Goal: Task Accomplishment & Management: Use online tool/utility

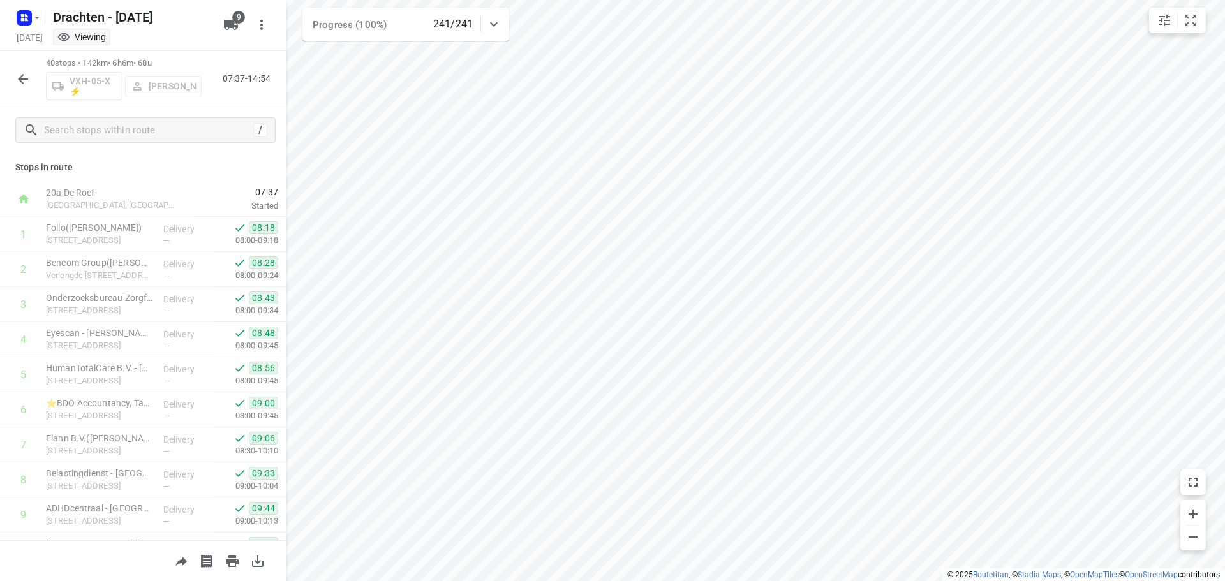
scroll to position [1115, 0]
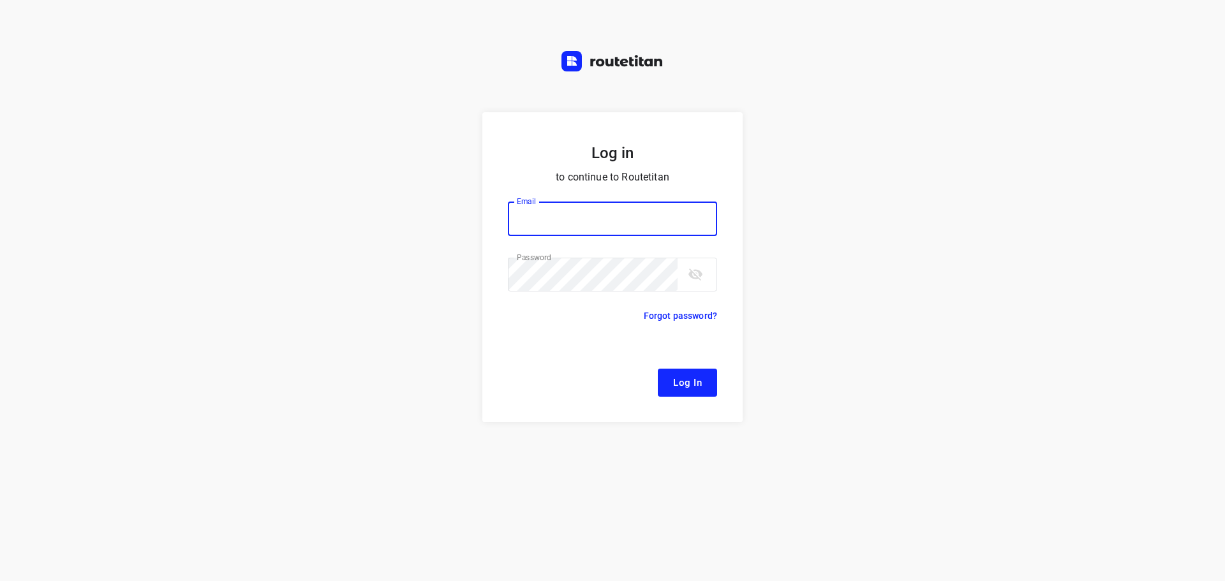
type input "remco@fruitopjewerk.nl"
click at [686, 387] on span "Log In" at bounding box center [687, 382] width 29 height 17
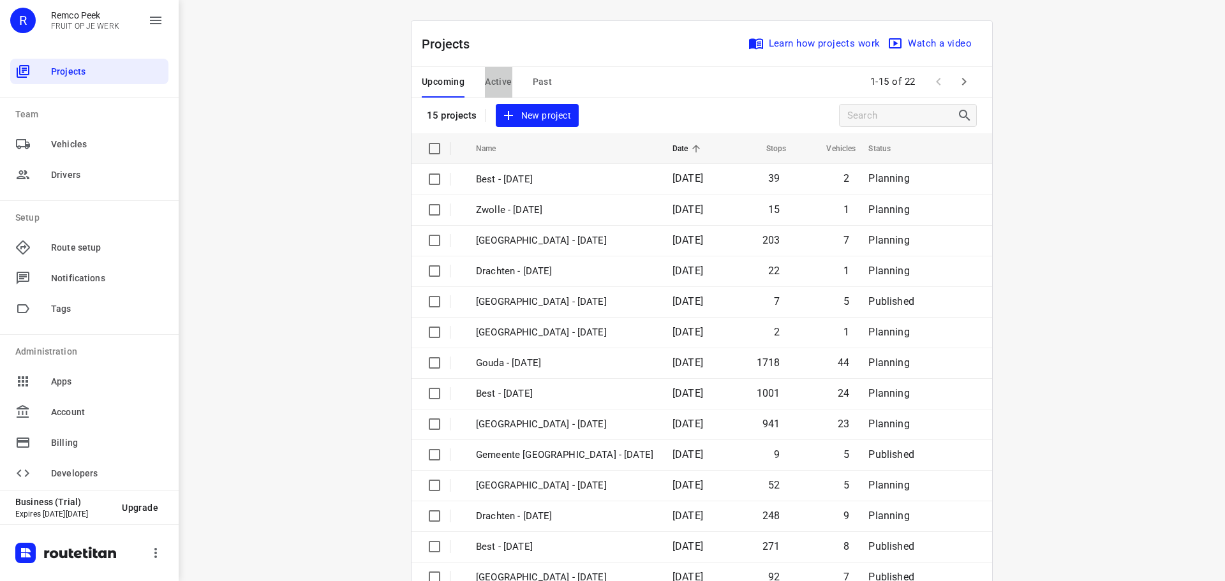
click at [492, 75] on span "Active" at bounding box center [498, 82] width 27 height 16
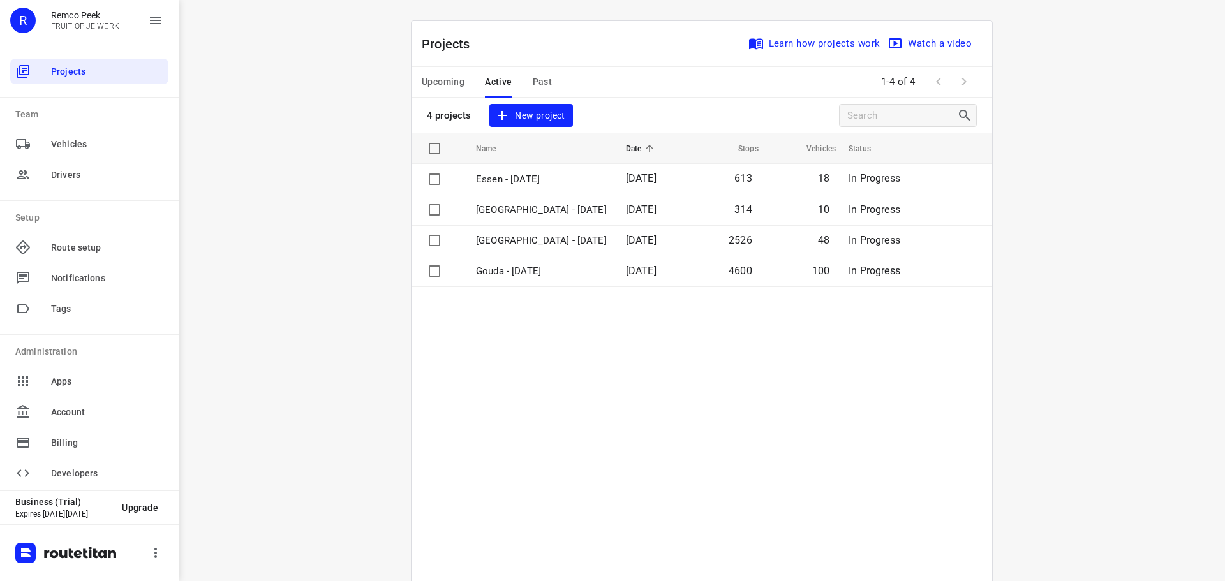
click at [448, 81] on span "Upcoming" at bounding box center [443, 82] width 43 height 16
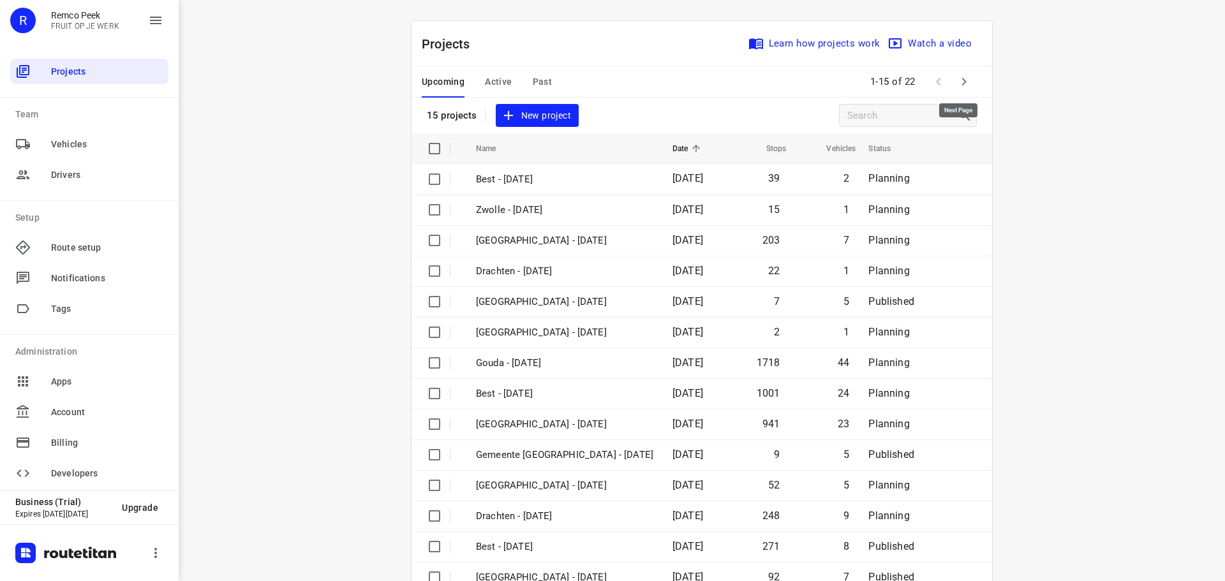
click at [956, 79] on icon "button" at bounding box center [963, 81] width 15 height 15
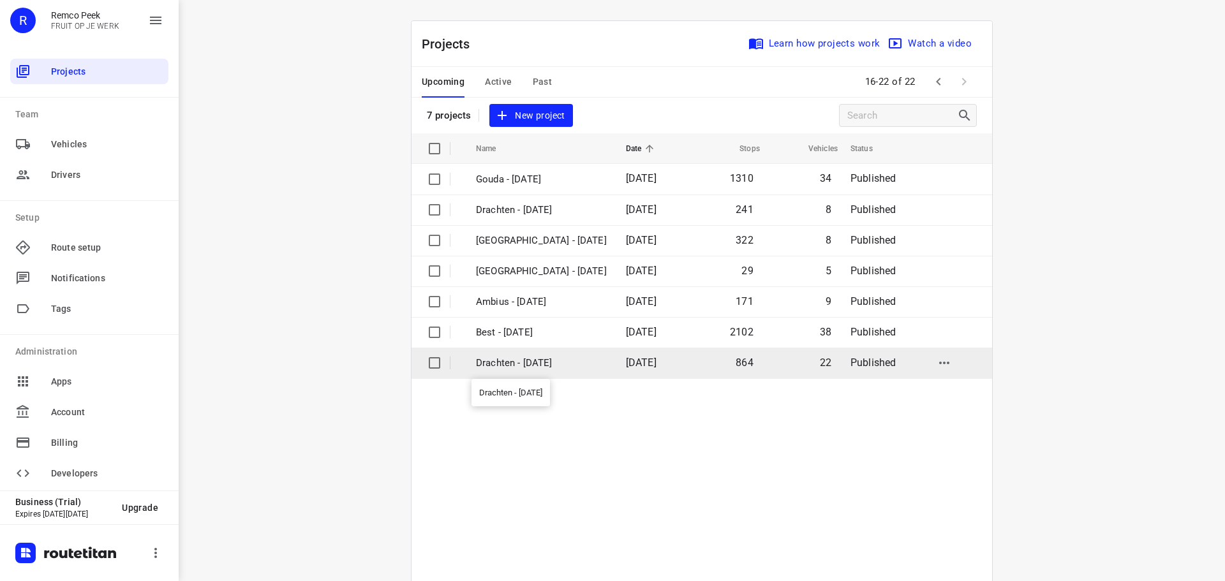
click at [528, 360] on p "Drachten - Monday" at bounding box center [541, 363] width 131 height 15
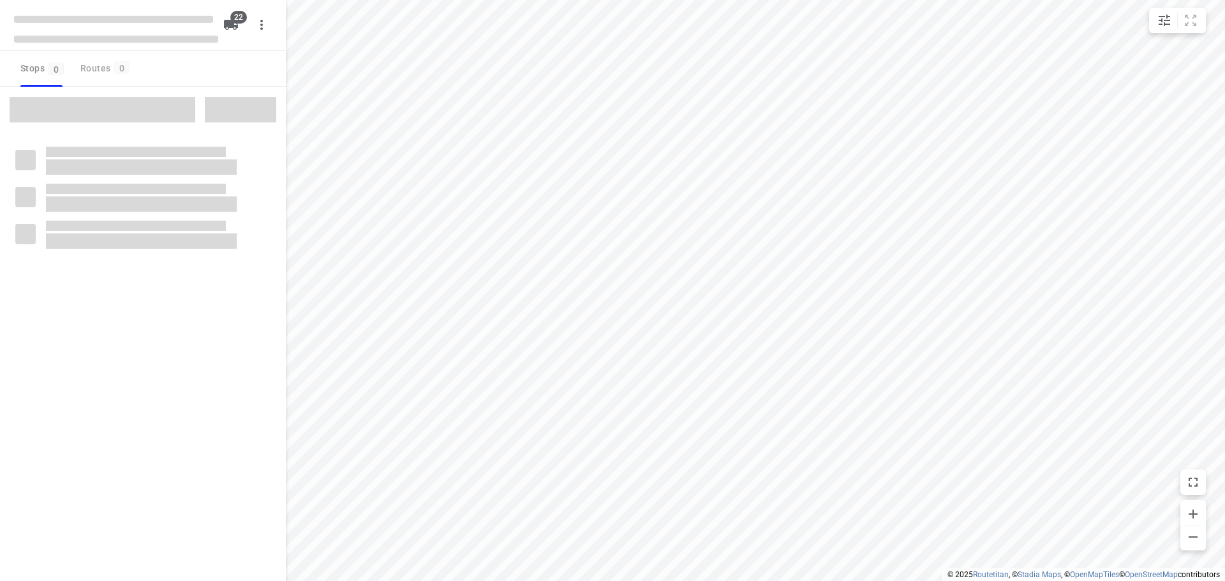
type input "distance"
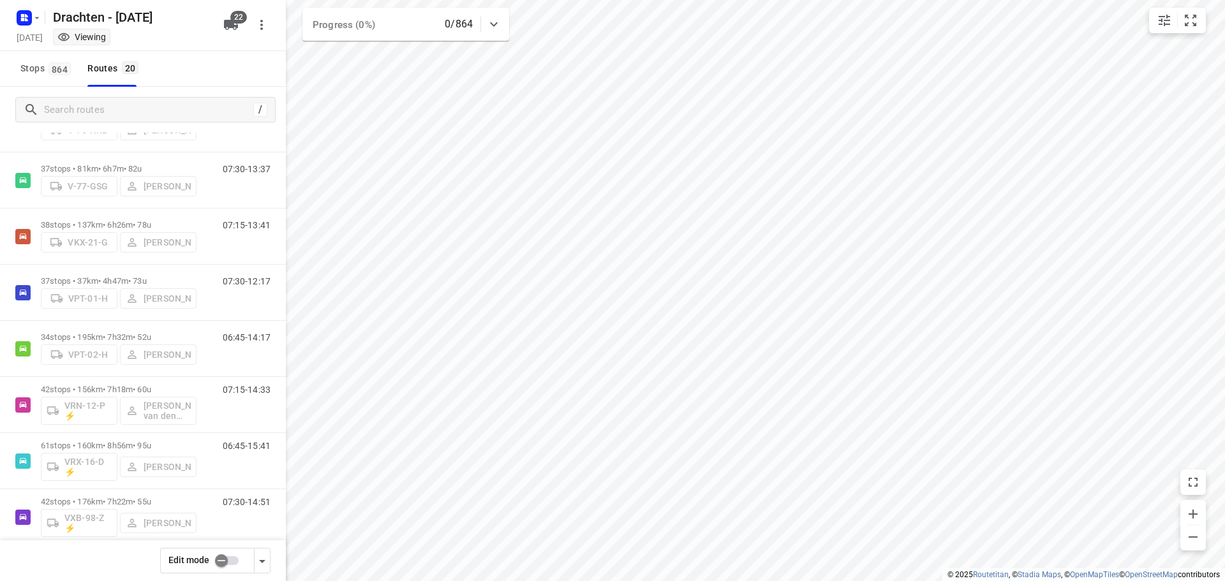
scroll to position [574, 0]
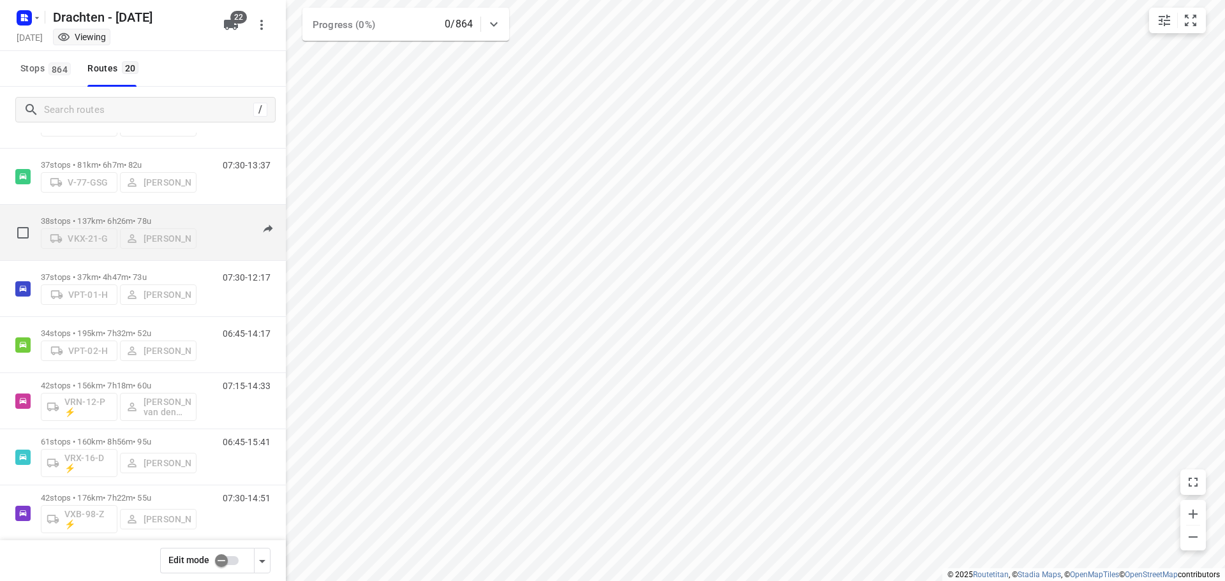
click at [123, 216] on p "38 stops • 137km • 6h26m • 78u" at bounding box center [119, 221] width 156 height 10
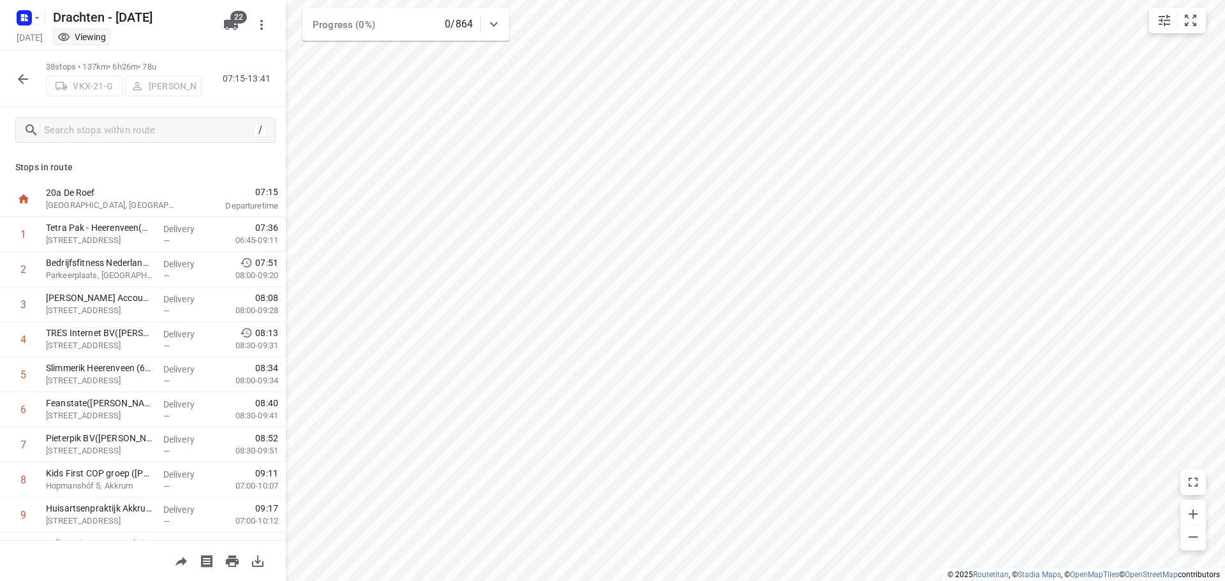
click at [20, 84] on icon "button" at bounding box center [22, 78] width 15 height 15
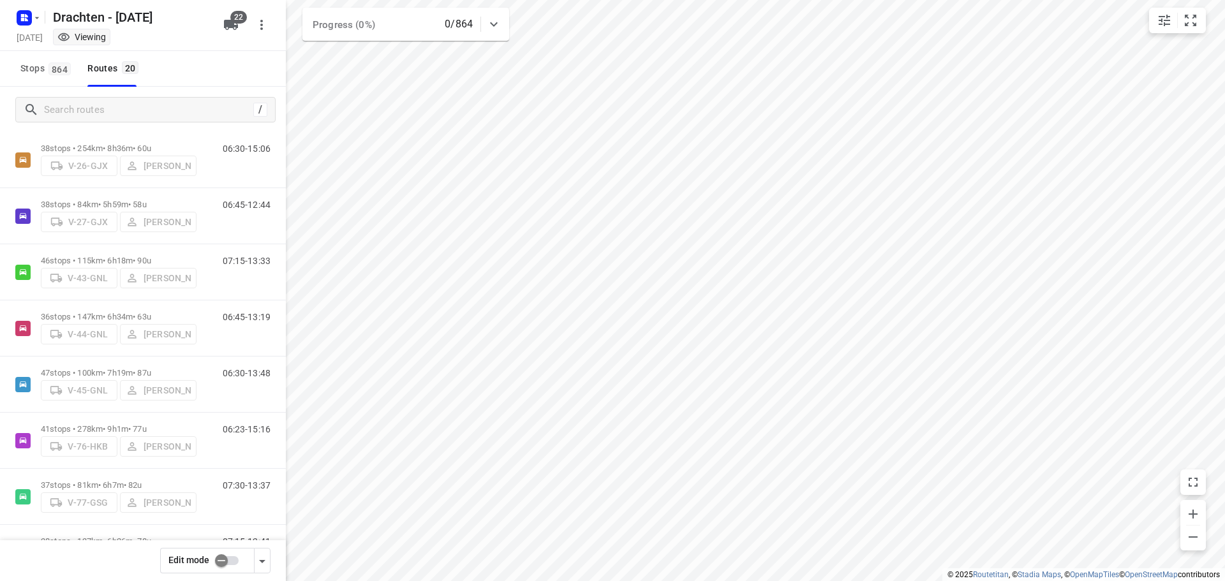
scroll to position [255, 0]
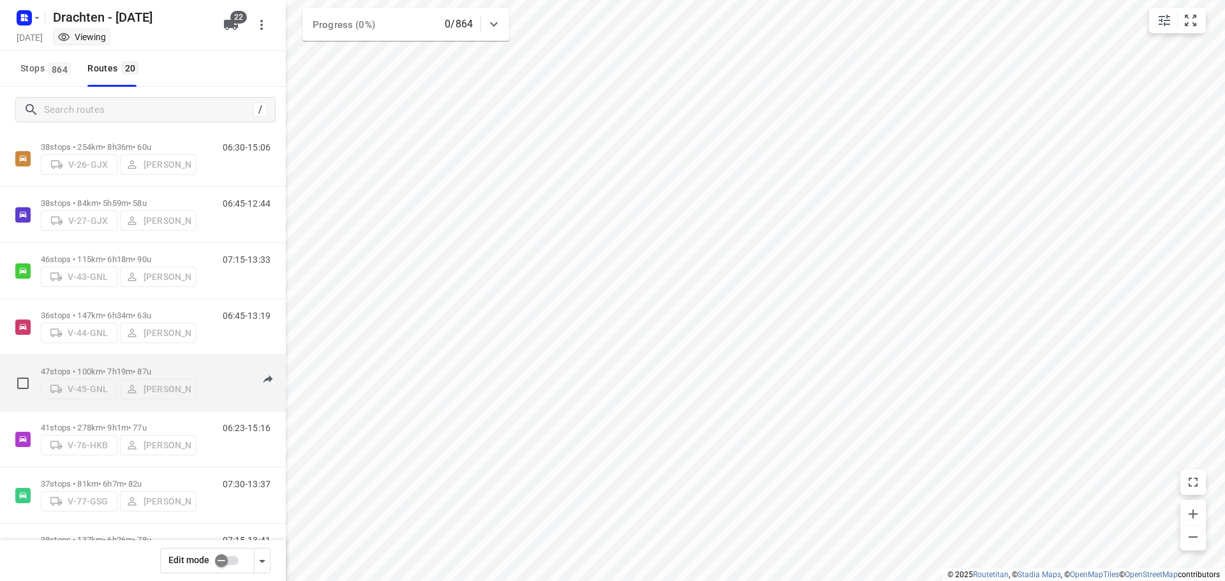
click at [108, 367] on p "47 stops • 100km • 7h19m • 87u" at bounding box center [119, 372] width 156 height 10
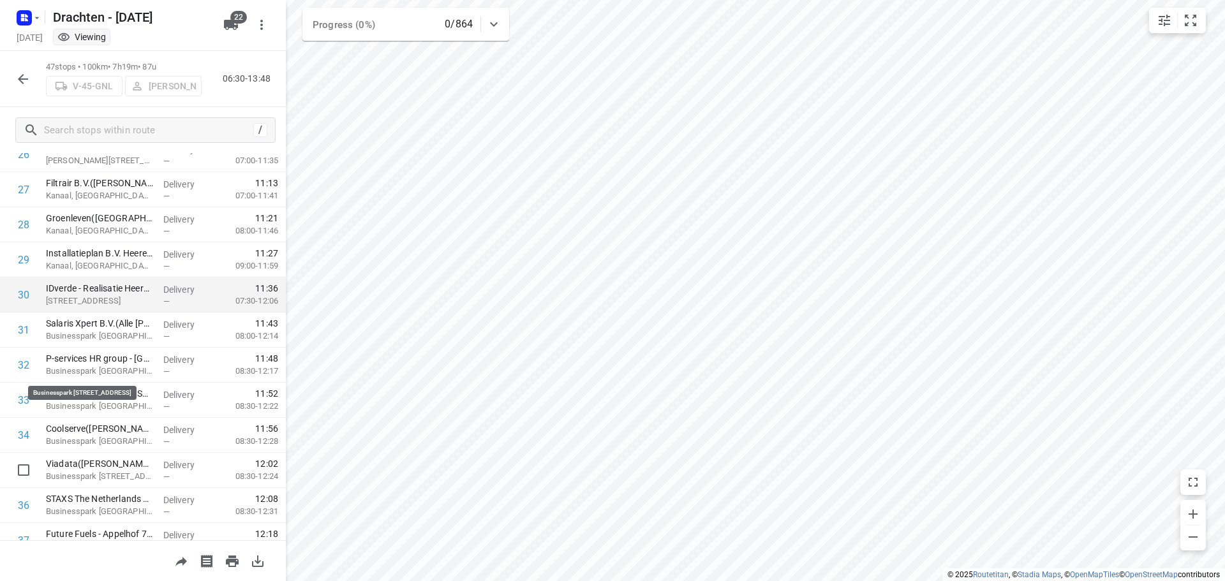
scroll to position [1361, 0]
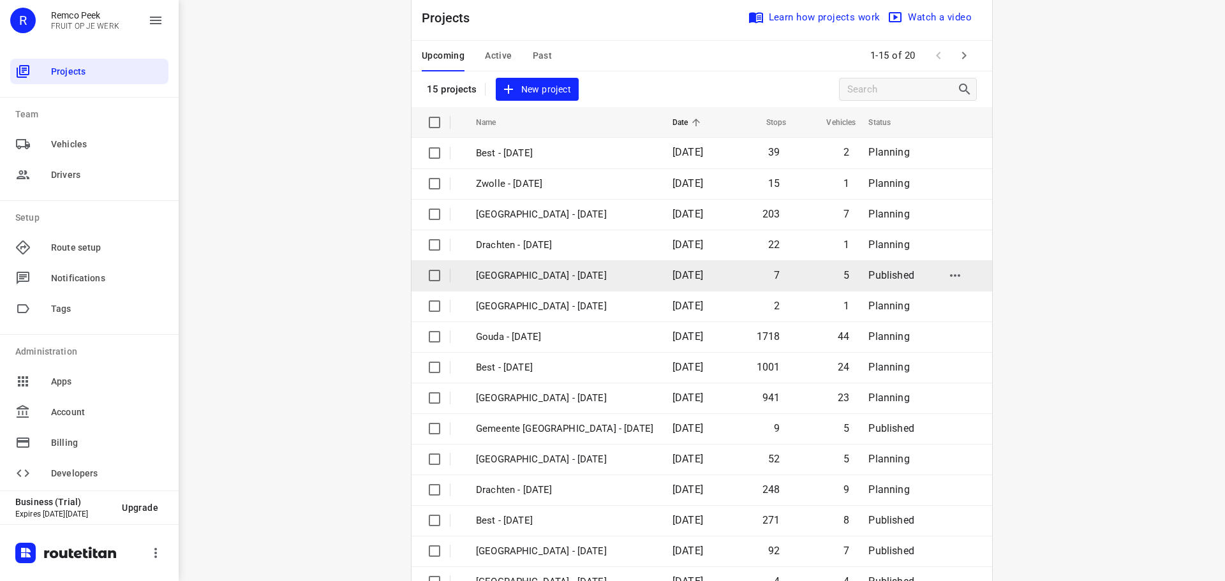
scroll to position [64, 0]
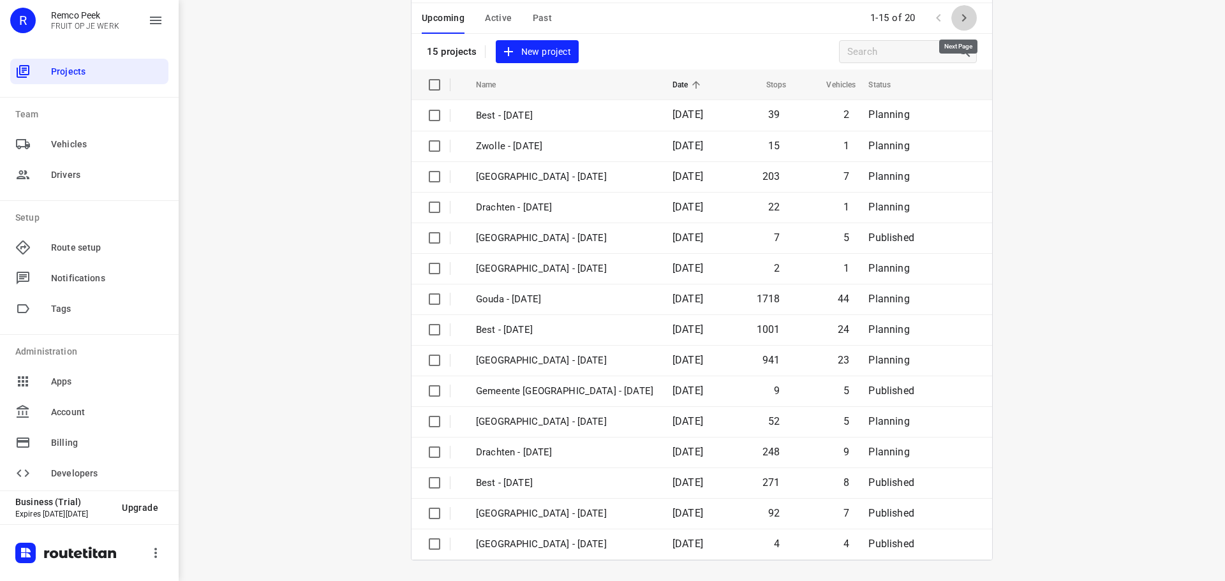
click at [963, 22] on icon "button" at bounding box center [963, 17] width 15 height 15
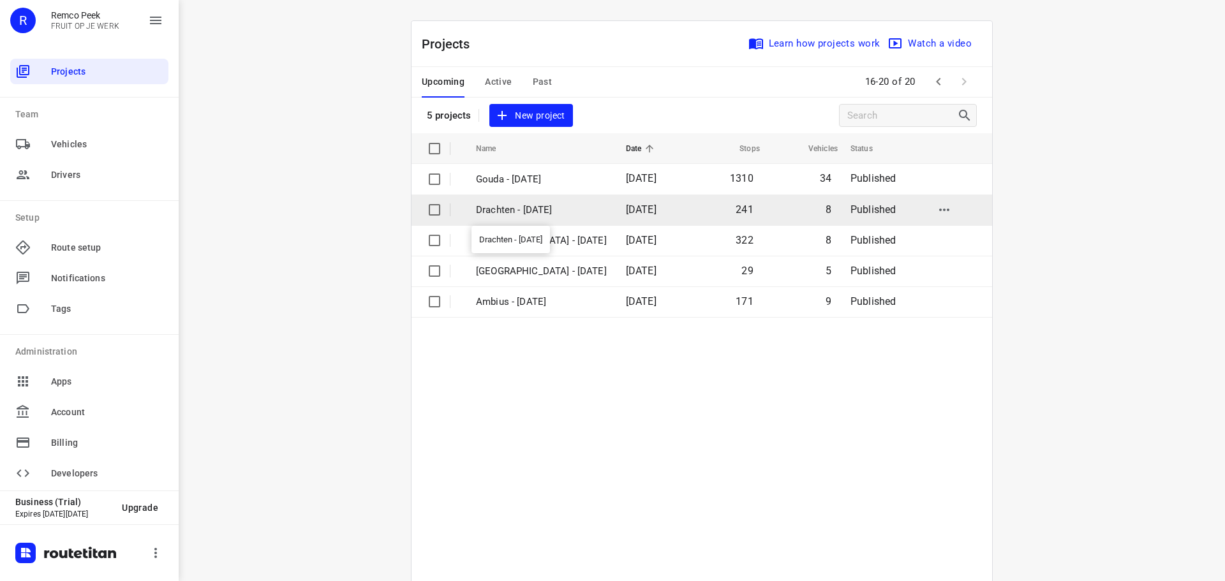
click at [545, 213] on p "Drachten - Tuesday" at bounding box center [541, 210] width 131 height 15
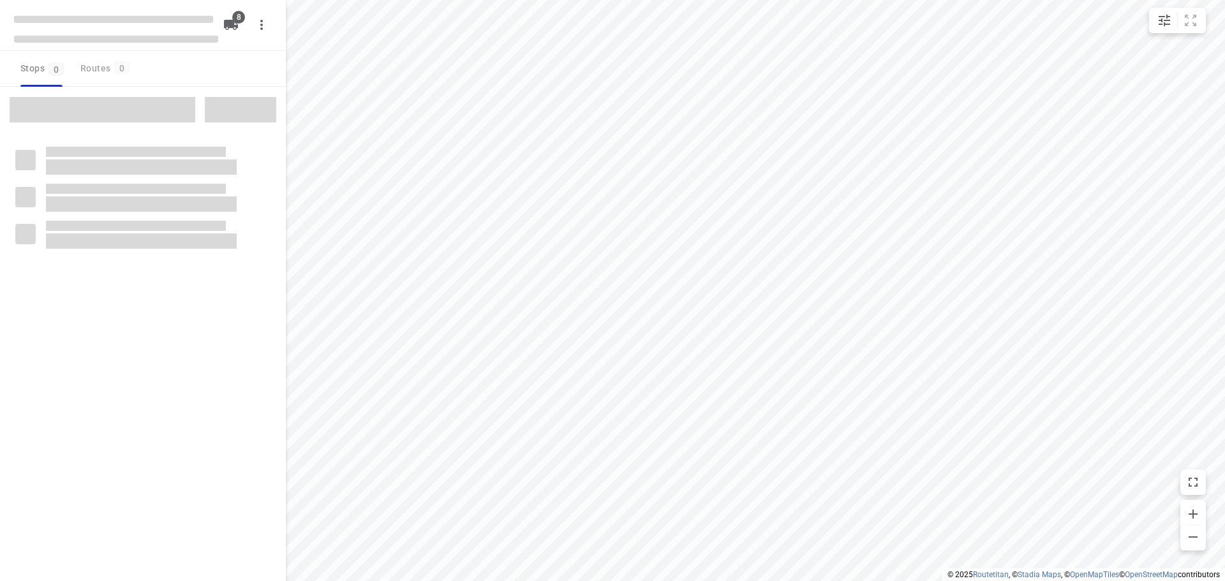
type input "distance"
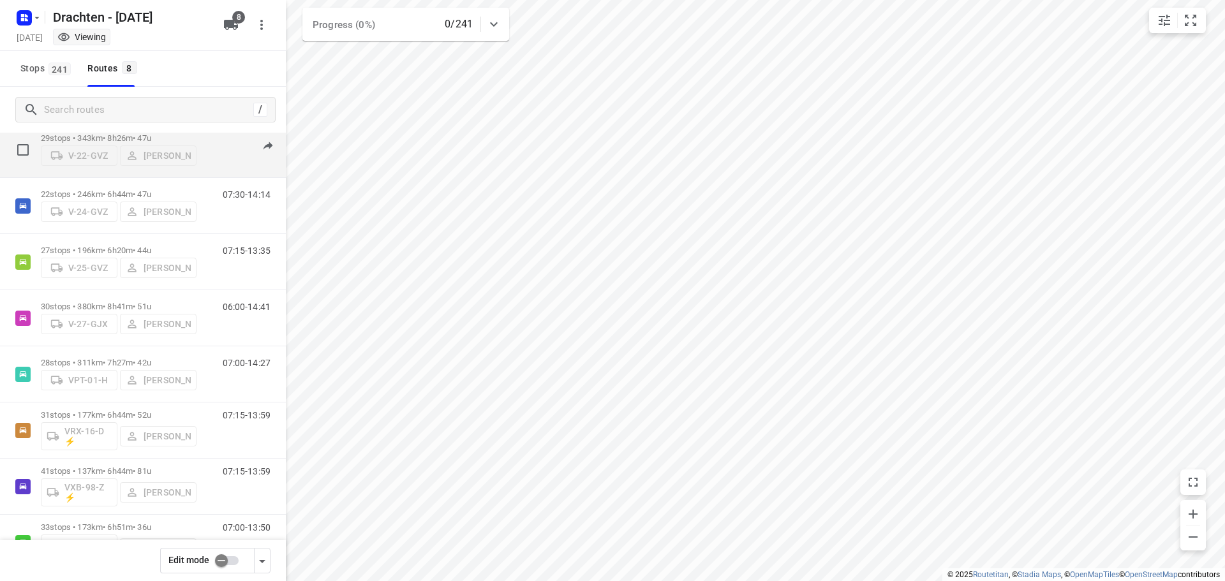
scroll to position [83, 0]
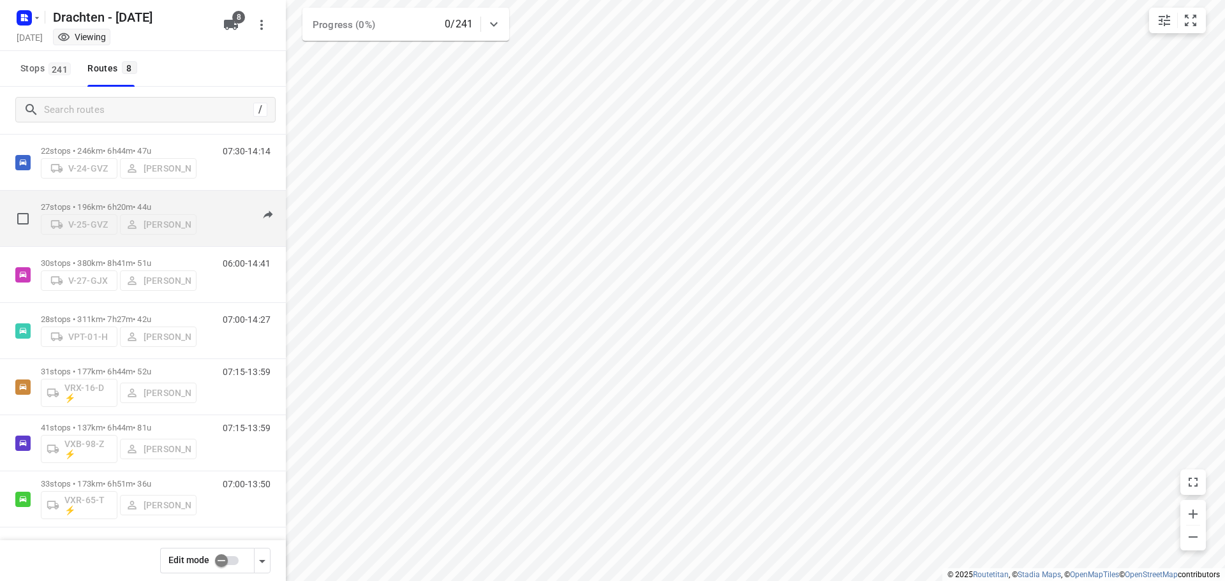
click at [94, 202] on p "27 stops • 196km • 6h20m • 44u" at bounding box center [119, 207] width 156 height 10
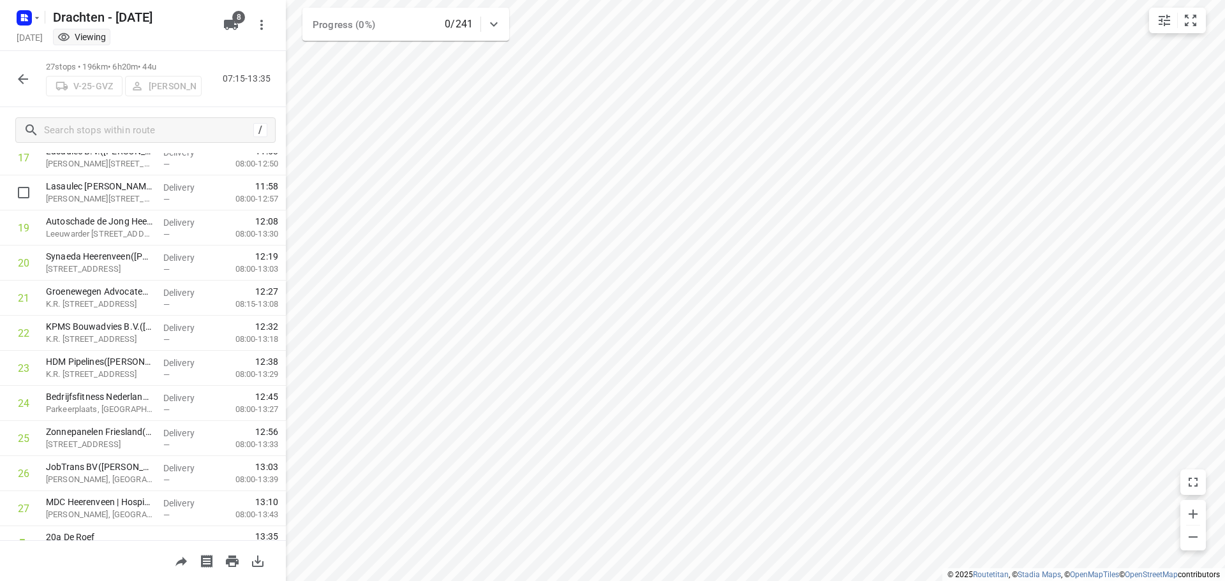
scroll to position [659, 0]
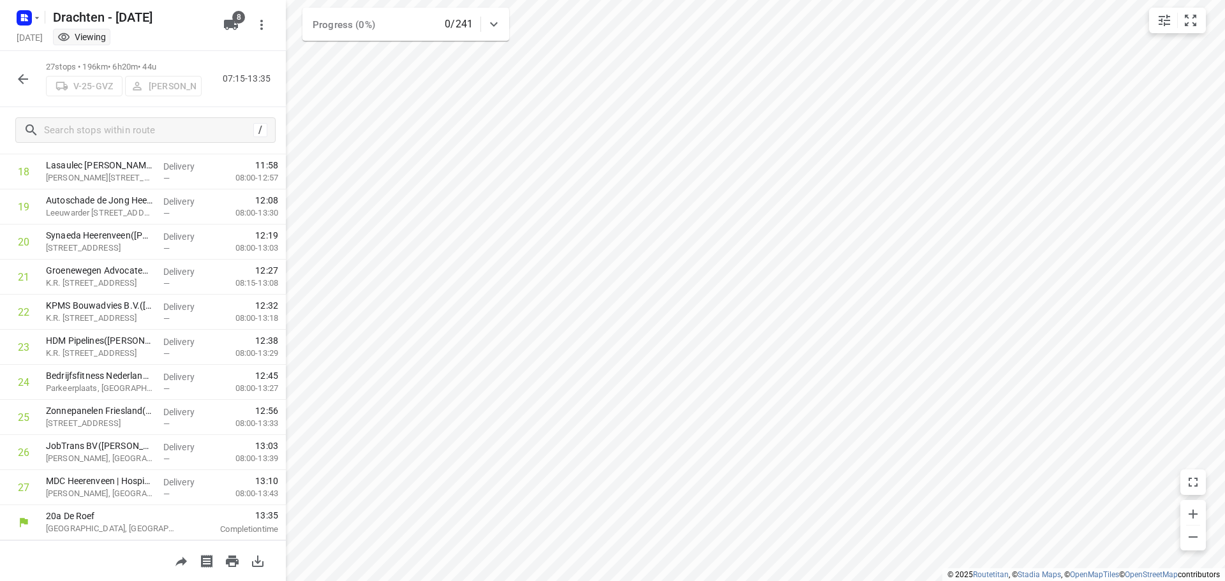
click at [774, 580] on html "i © 2025 Routetitan , © Stadia Maps , © OpenMapTiles © OpenStreetMap contributo…" at bounding box center [612, 290] width 1225 height 581
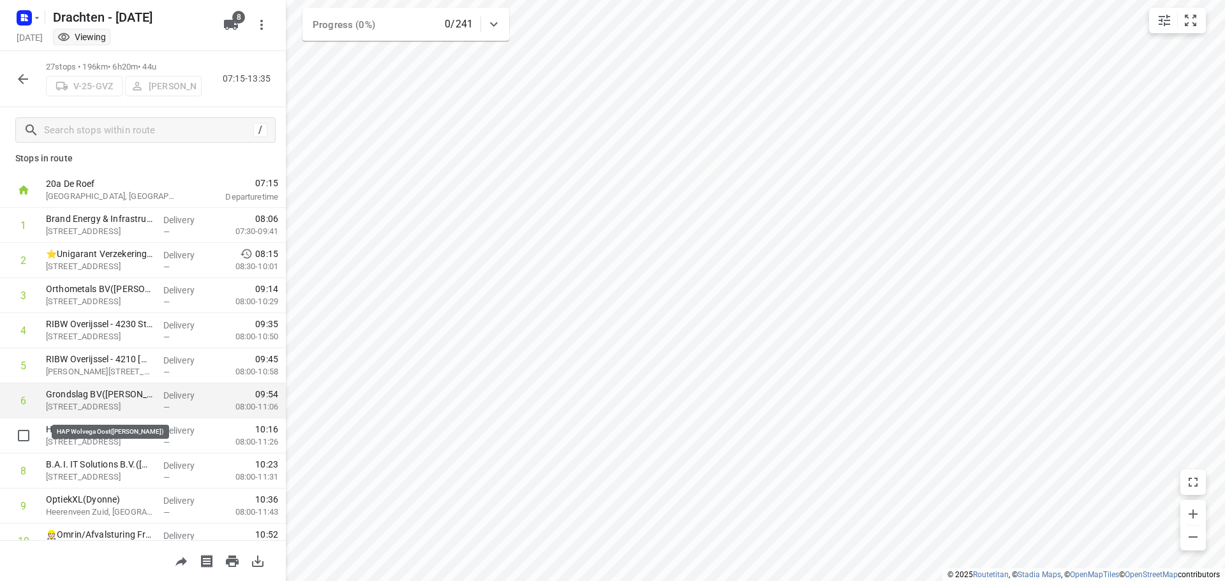
scroll to position [0, 0]
